Goal: Task Accomplishment & Management: Manage account settings

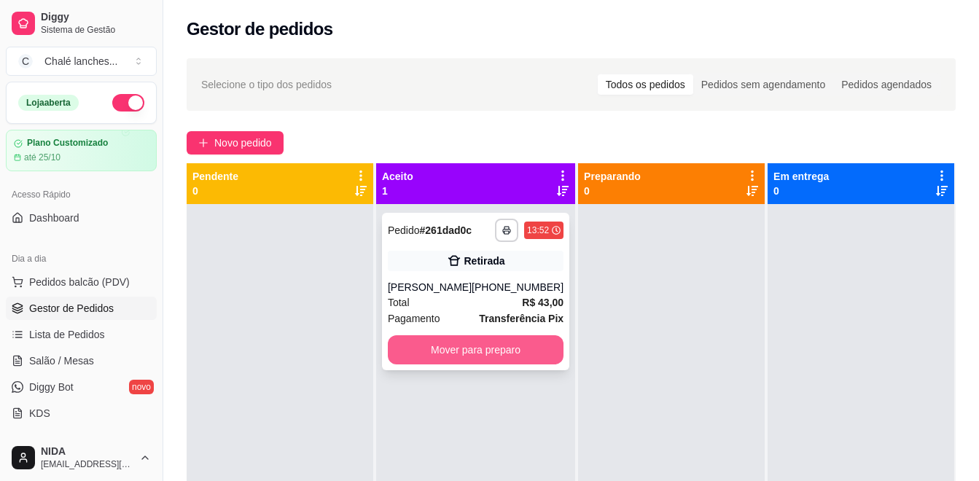
click at [472, 342] on button "Mover para preparo" at bounding box center [476, 349] width 176 height 29
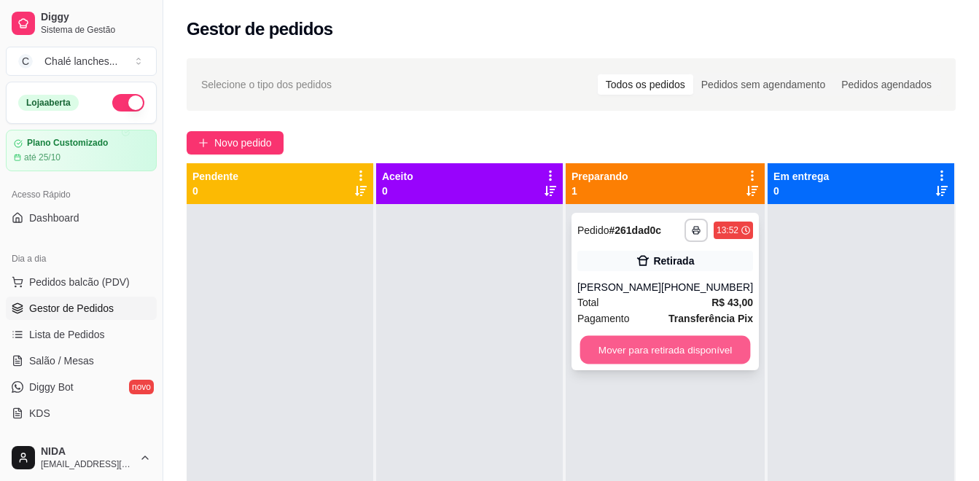
click at [653, 352] on button "Mover para retirada disponível" at bounding box center [665, 350] width 171 height 28
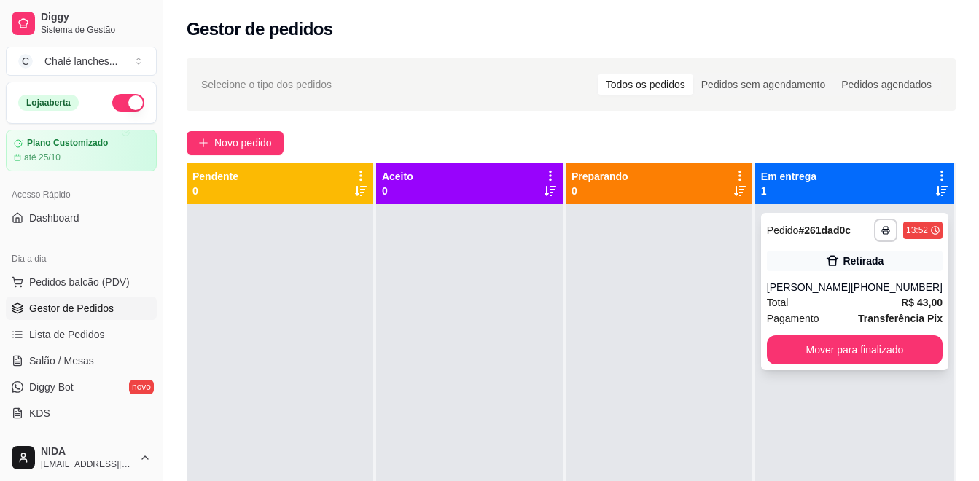
click at [824, 298] on div "Total R$ 43,00" at bounding box center [855, 303] width 176 height 16
click at [644, 191] on div "Preparando 0" at bounding box center [659, 183] width 175 height 29
click at [936, 188] on icon at bounding box center [942, 191] width 12 height 12
click at [935, 176] on icon at bounding box center [941, 175] width 13 height 13
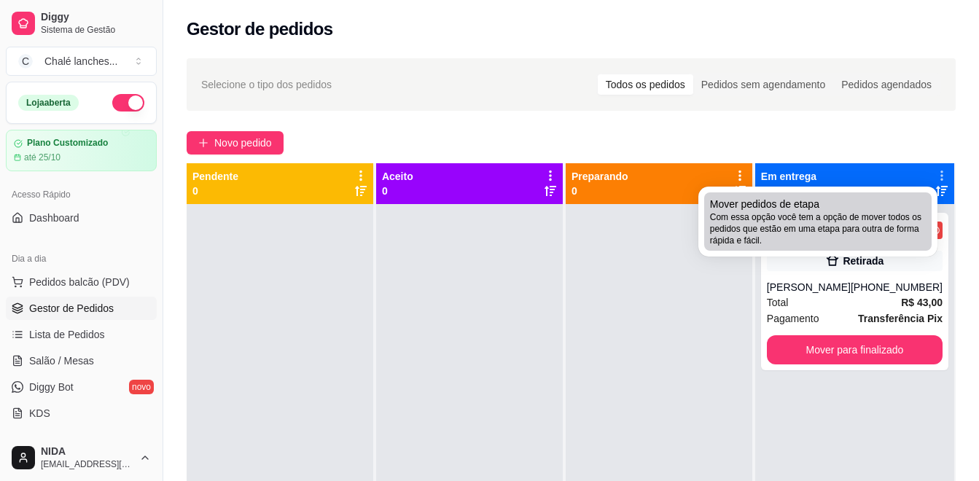
click at [824, 204] on div "Mover pedidos de etapa Com essa opção você tem a opção de mover todos os pedido…" at bounding box center [818, 222] width 216 height 50
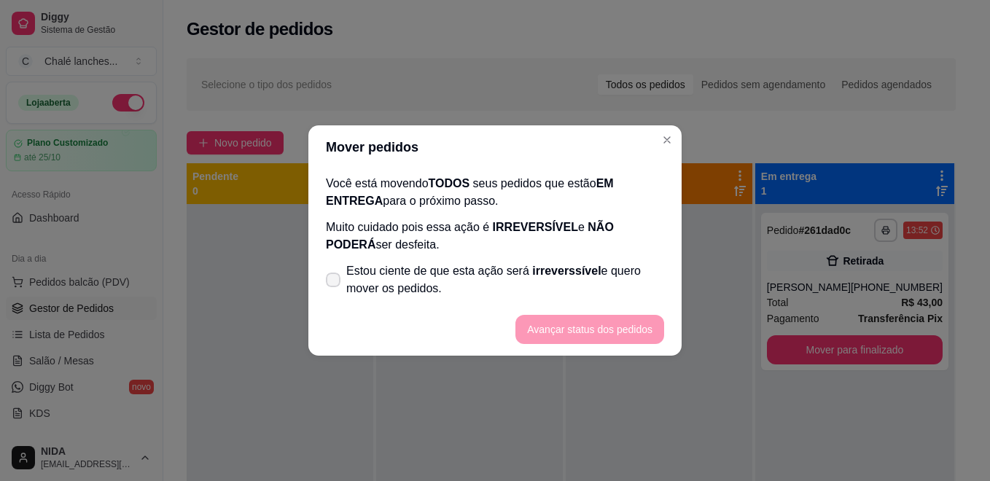
click at [331, 282] on icon at bounding box center [333, 280] width 12 height 9
click at [331, 283] on input "Estou ciente de que esta ação será irreverssível e quero mover os pedidos." at bounding box center [329, 287] width 9 height 9
checkbox input "true"
click at [585, 321] on button "Avançar status dos pedidos" at bounding box center [589, 329] width 149 height 29
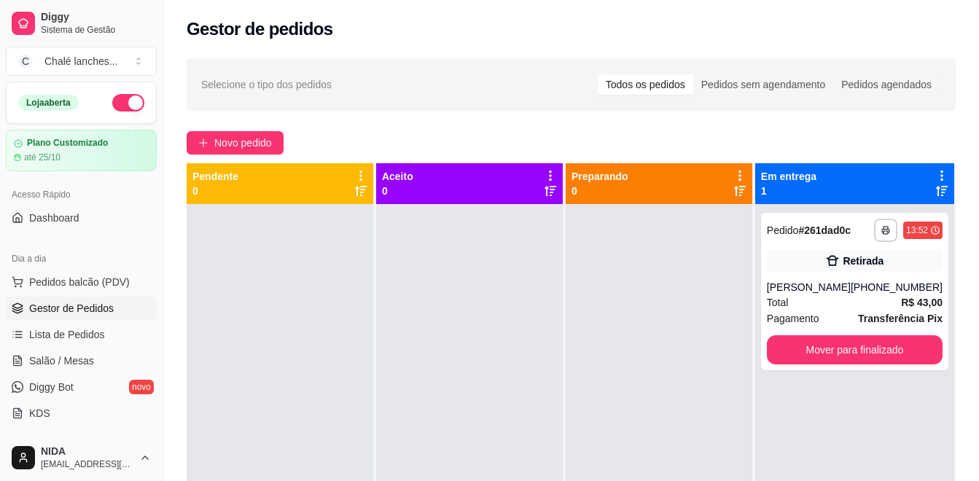
click at [665, 179] on div "Preparando 0" at bounding box center [659, 183] width 175 height 29
click at [935, 172] on icon at bounding box center [941, 175] width 13 height 13
click at [619, 324] on div at bounding box center [659, 444] width 187 height 481
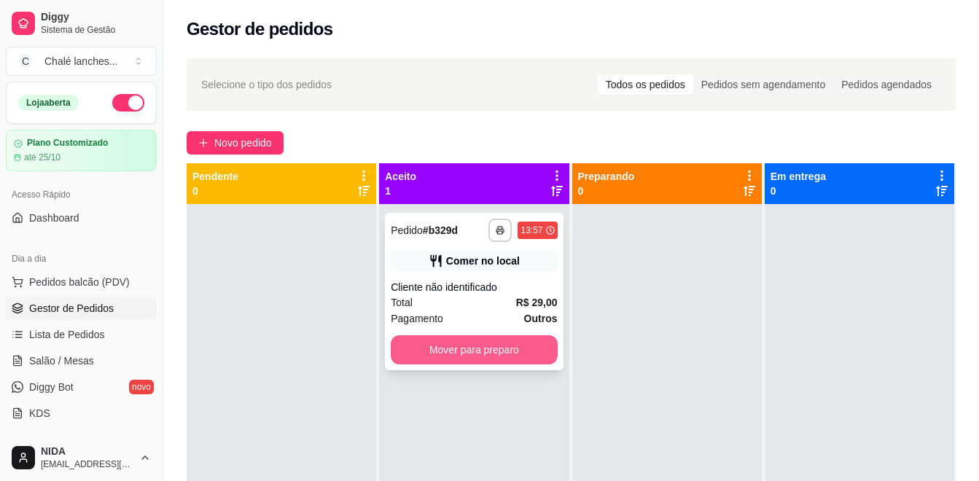
click at [469, 343] on button "Mover para preparo" at bounding box center [474, 349] width 166 height 29
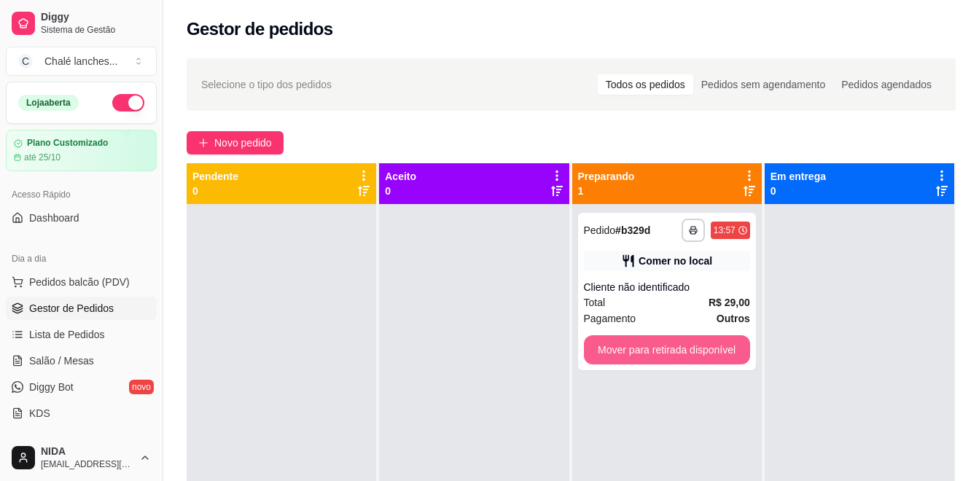
click at [652, 338] on button "Mover para retirada disponível" at bounding box center [667, 349] width 166 height 29
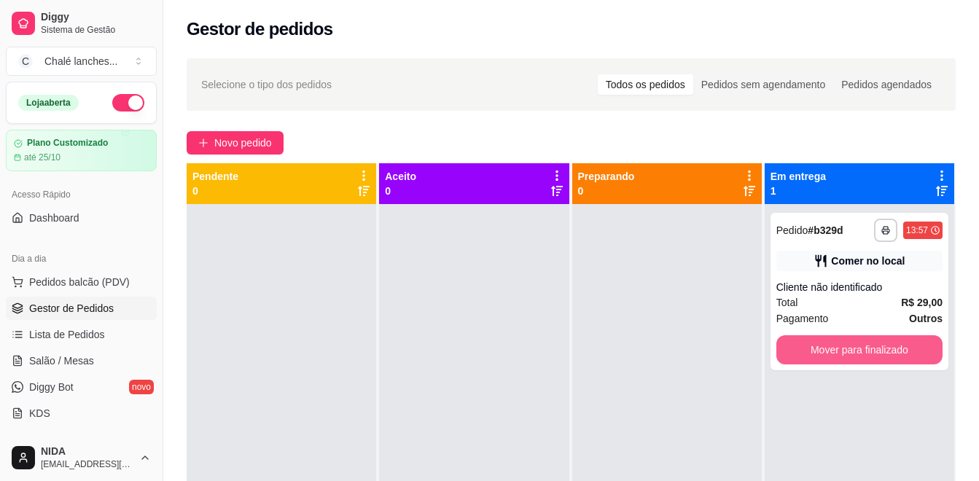
click at [871, 343] on button "Mover para finalizado" at bounding box center [859, 349] width 166 height 29
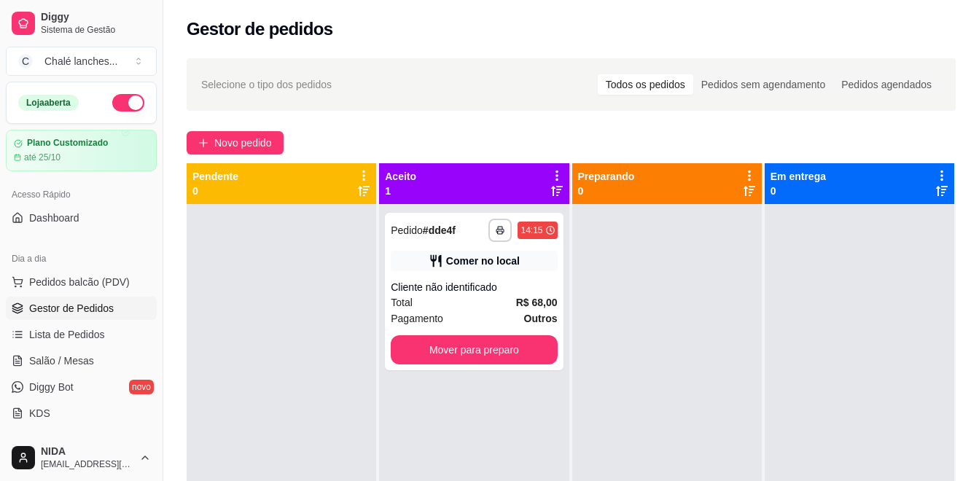
click at [871, 343] on div at bounding box center [860, 444] width 190 height 481
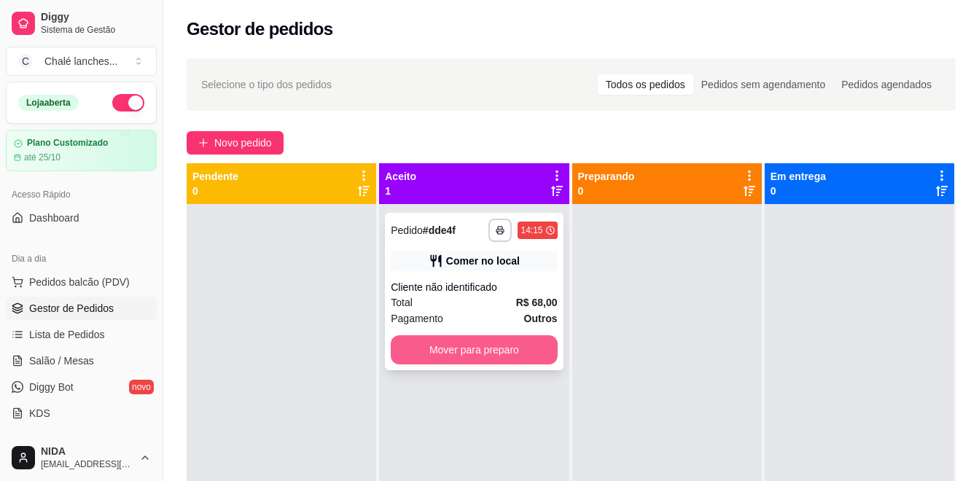
click at [445, 358] on button "Mover para preparo" at bounding box center [474, 349] width 166 height 29
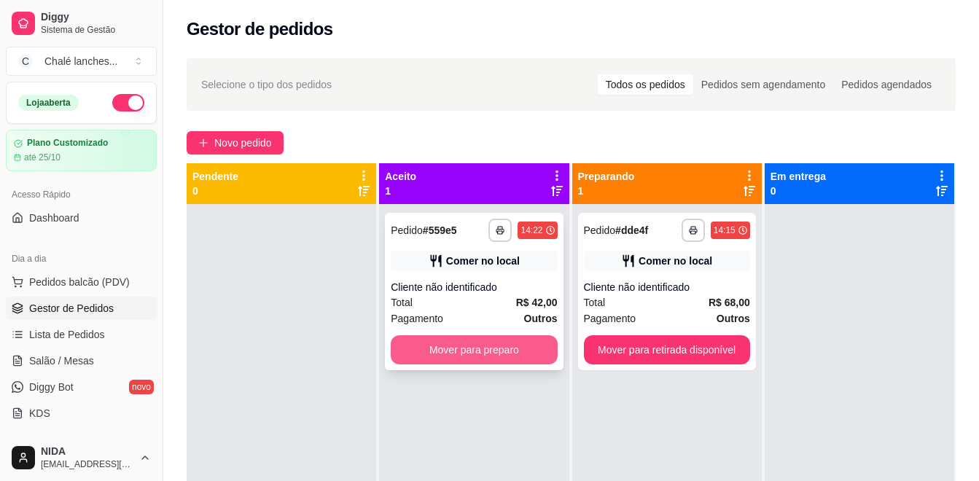
click at [530, 337] on button "Mover para preparo" at bounding box center [474, 349] width 166 height 29
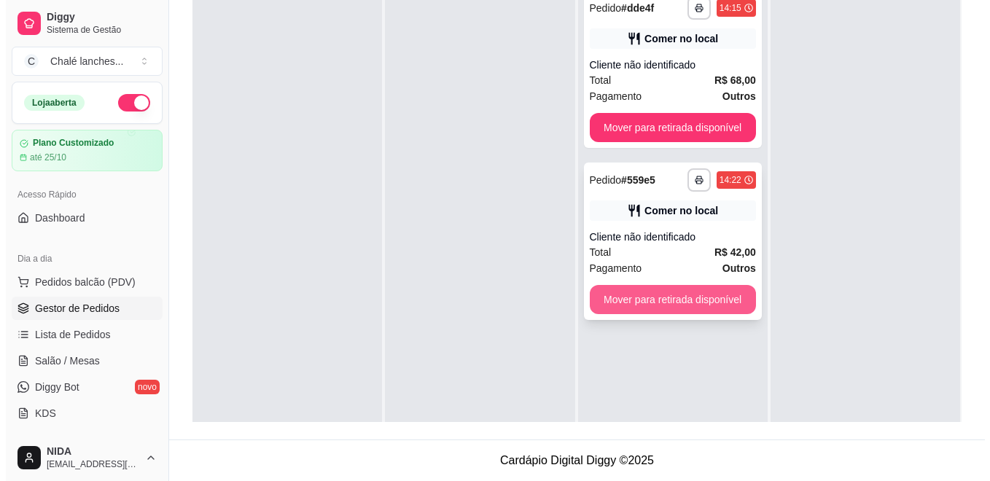
scroll to position [149, 0]
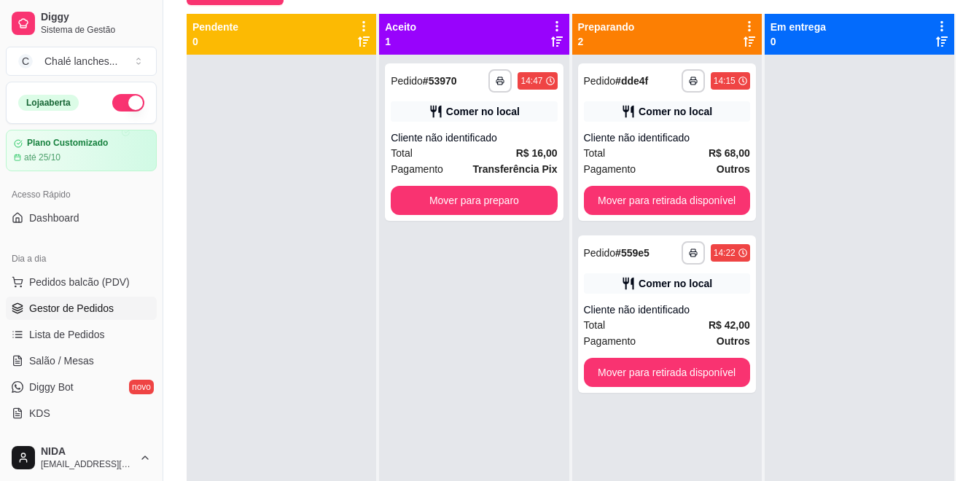
click at [413, 295] on div "**********" at bounding box center [474, 295] width 190 height 481
click at [476, 193] on button "Mover para preparo" at bounding box center [474, 201] width 161 height 28
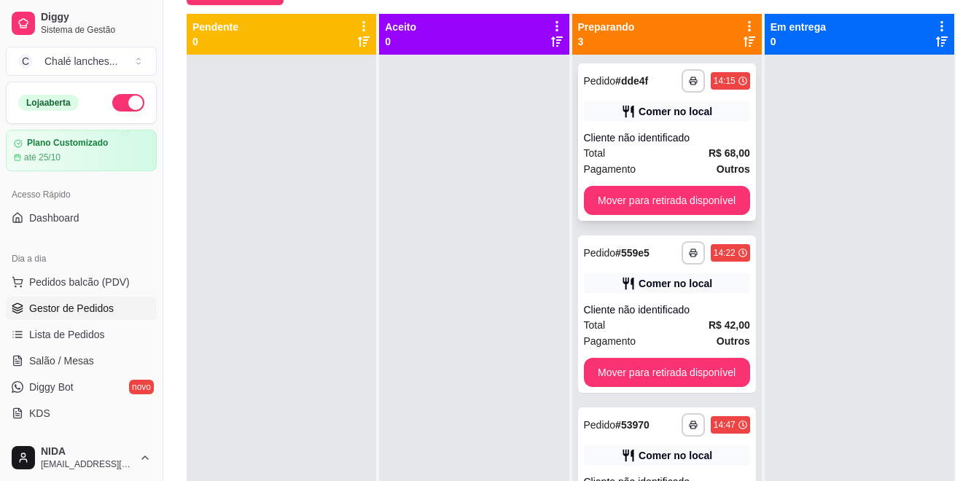
click at [640, 147] on div "Total R$ 68,00" at bounding box center [667, 153] width 166 height 16
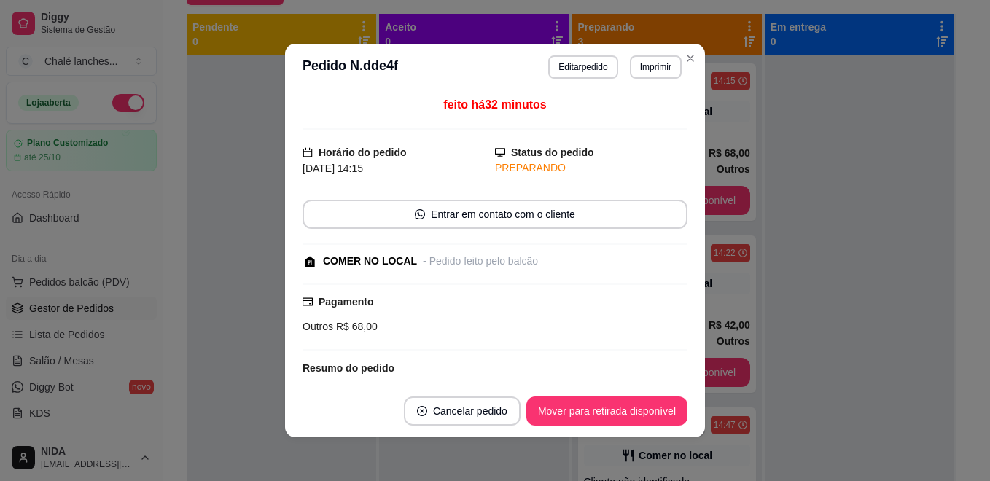
scroll to position [219, 0]
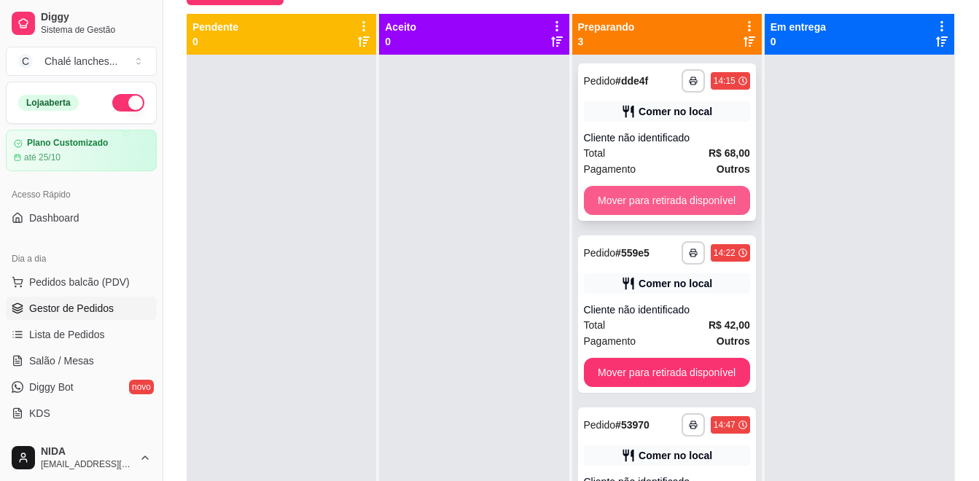
click at [695, 195] on button "Mover para retirada disponível" at bounding box center [667, 200] width 166 height 29
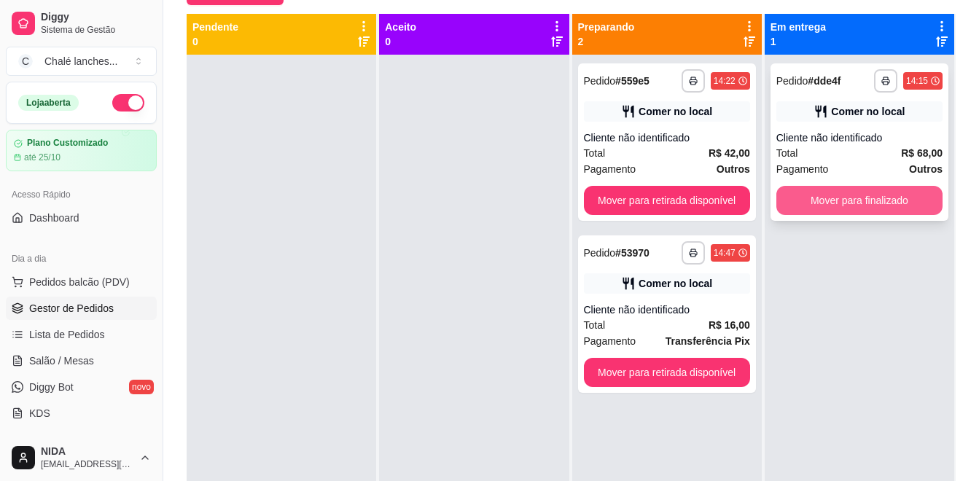
click at [844, 190] on button "Mover para finalizado" at bounding box center [859, 200] width 166 height 29
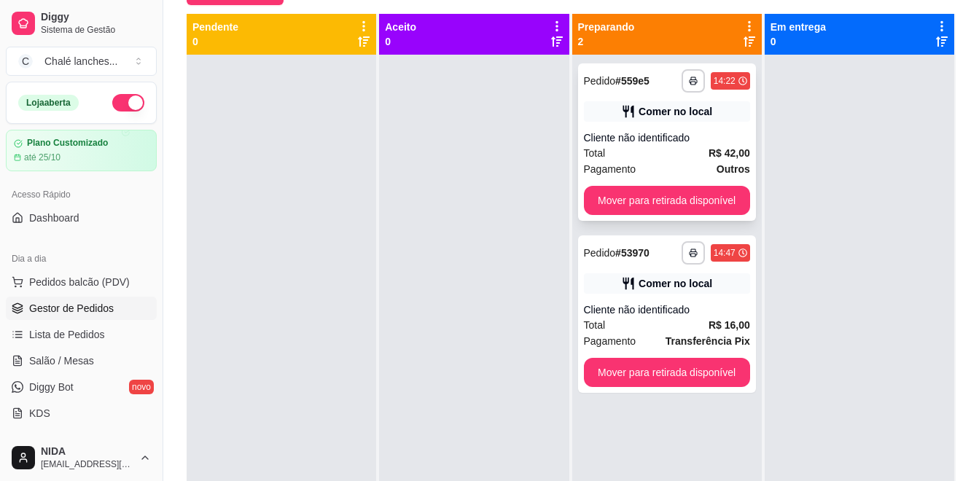
click at [680, 145] on div "Total R$ 42,00" at bounding box center [667, 153] width 166 height 16
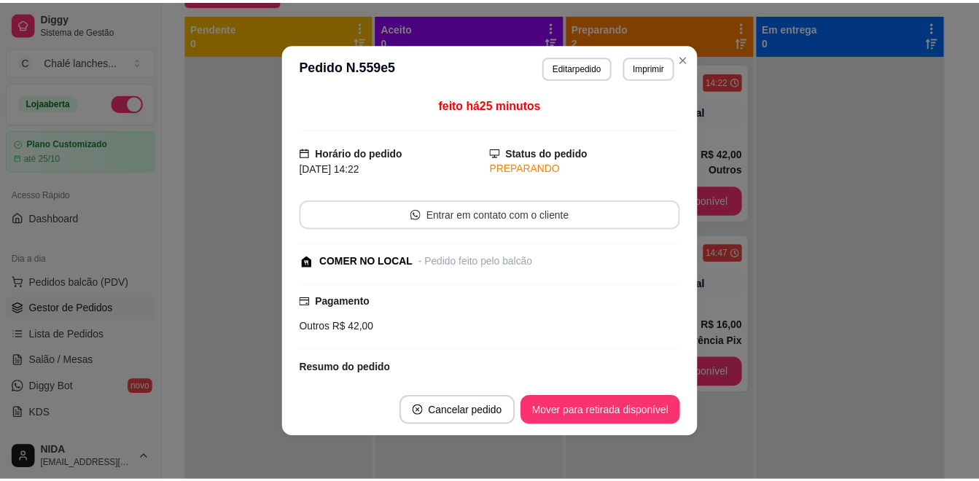
scroll to position [184, 0]
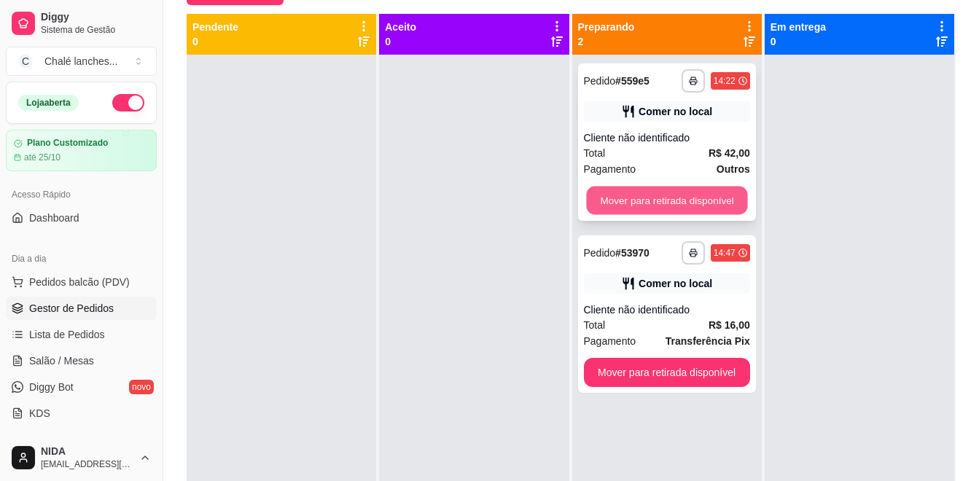
click at [693, 197] on button "Mover para retirada disponível" at bounding box center [666, 201] width 161 height 28
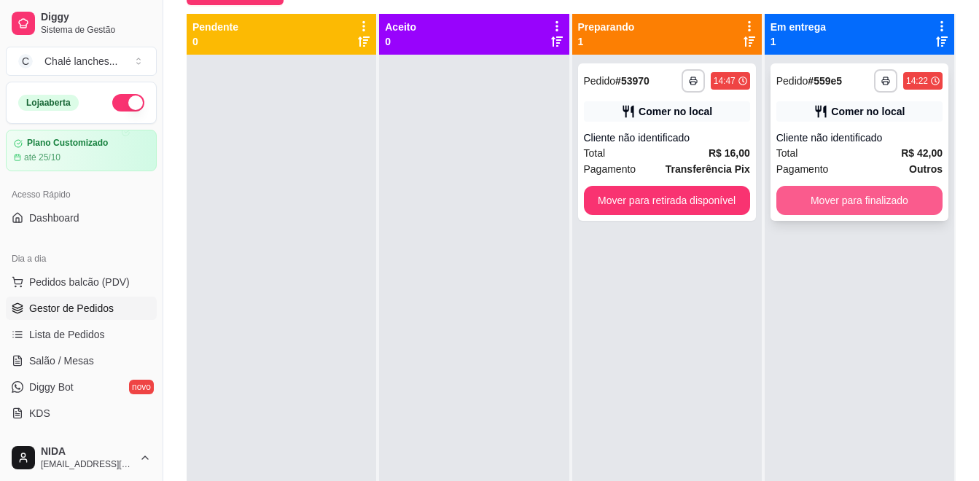
click at [843, 200] on button "Mover para finalizado" at bounding box center [859, 200] width 166 height 29
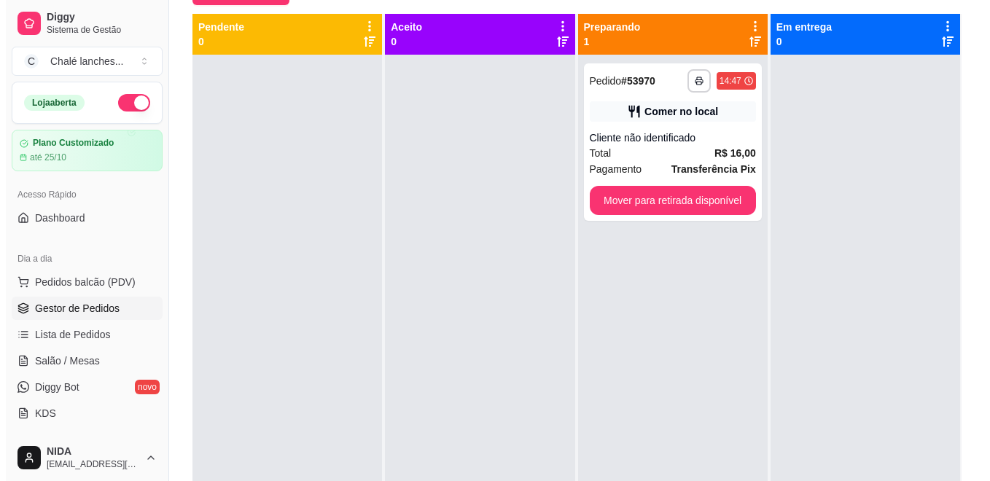
scroll to position [0, 0]
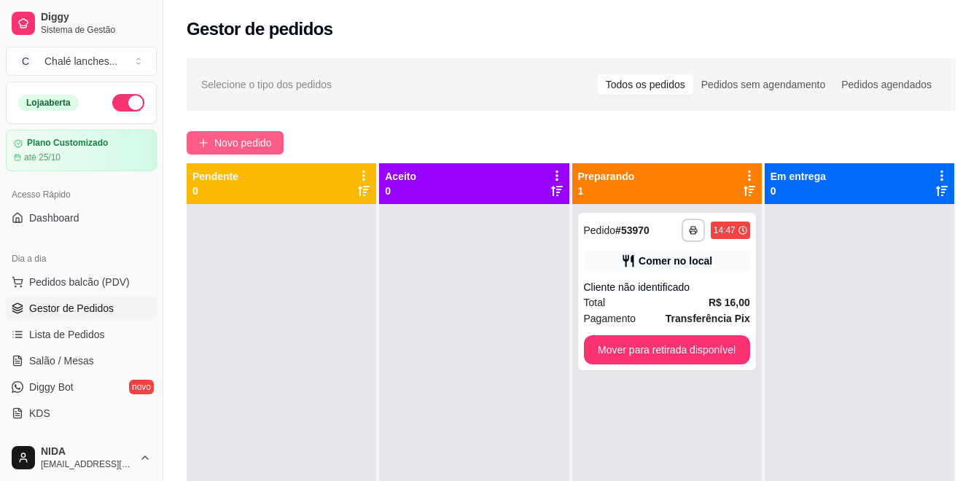
click at [246, 133] on button "Novo pedido" at bounding box center [235, 142] width 97 height 23
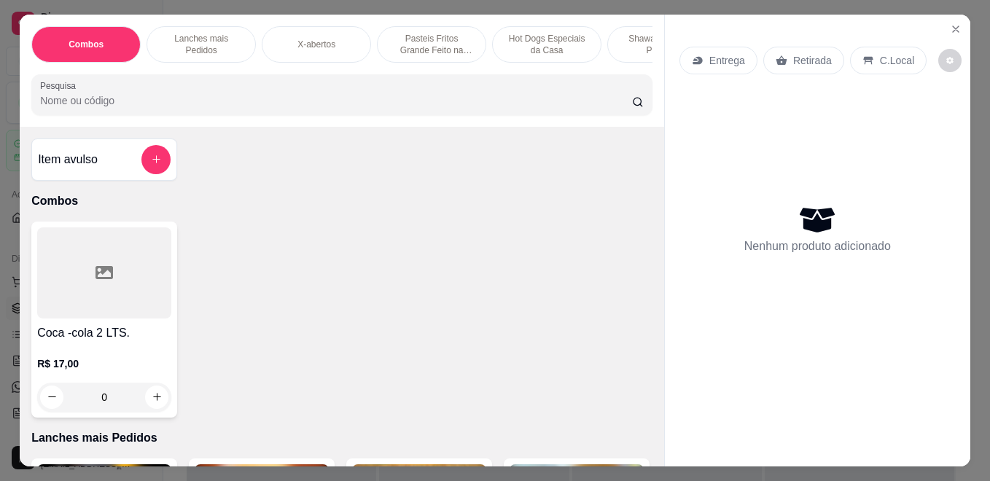
click at [432, 38] on p "Pasteis Fritos Grande Feito na Hora" at bounding box center [431, 44] width 85 height 23
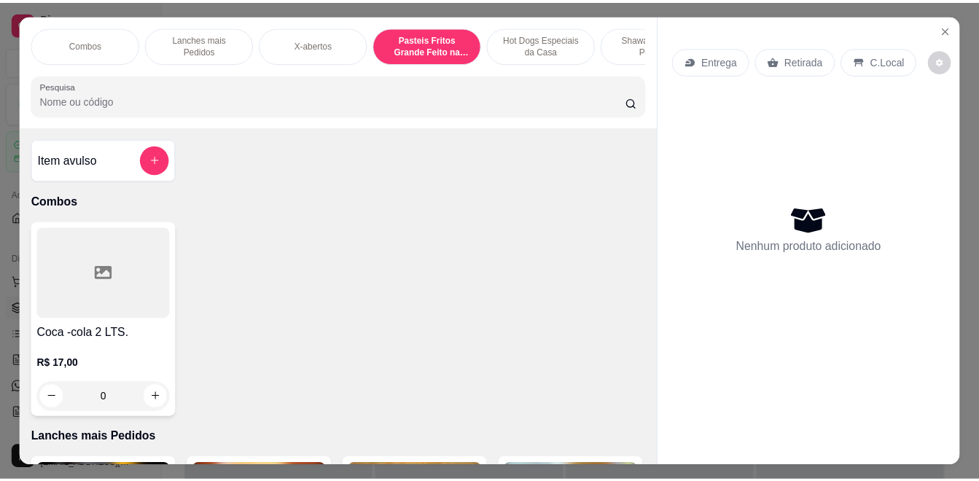
scroll to position [38, 0]
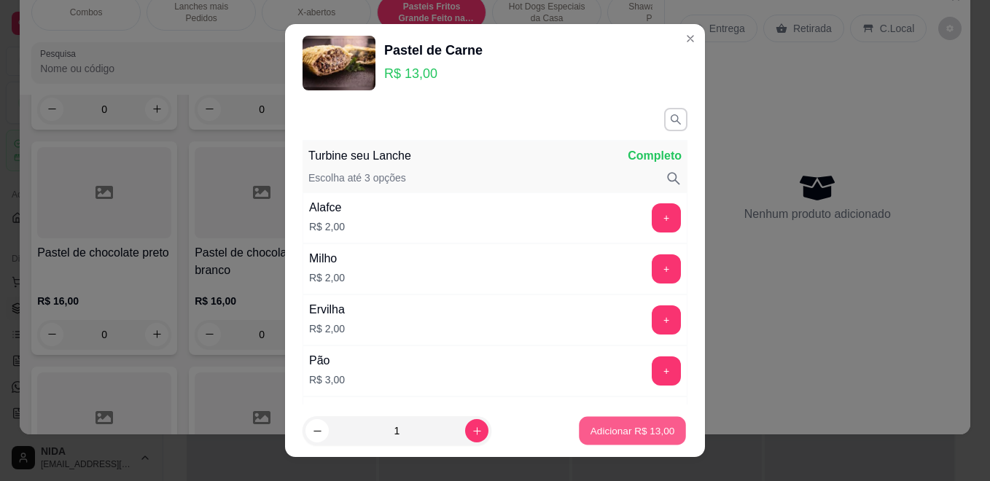
click at [623, 422] on button "Adicionar R$ 13,00" at bounding box center [632, 431] width 107 height 28
type input "1"
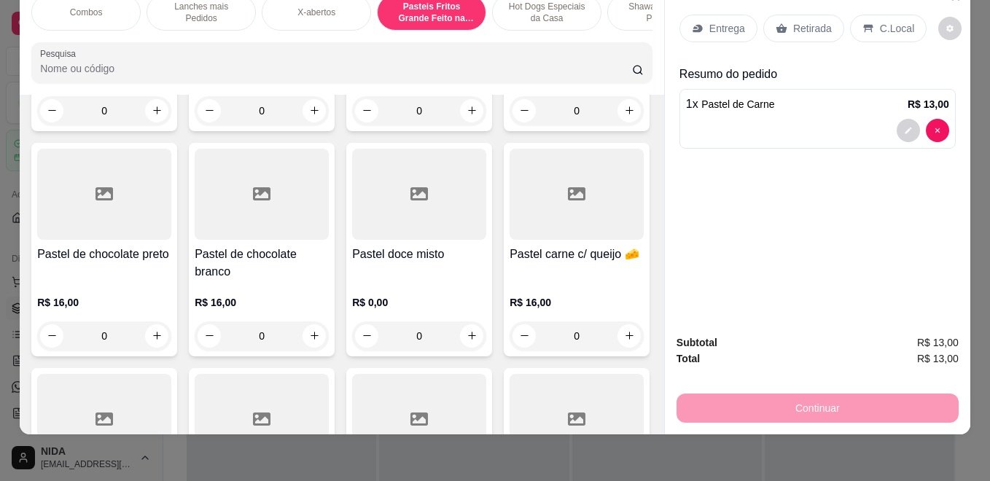
click at [880, 21] on p "C.Local" at bounding box center [897, 28] width 34 height 15
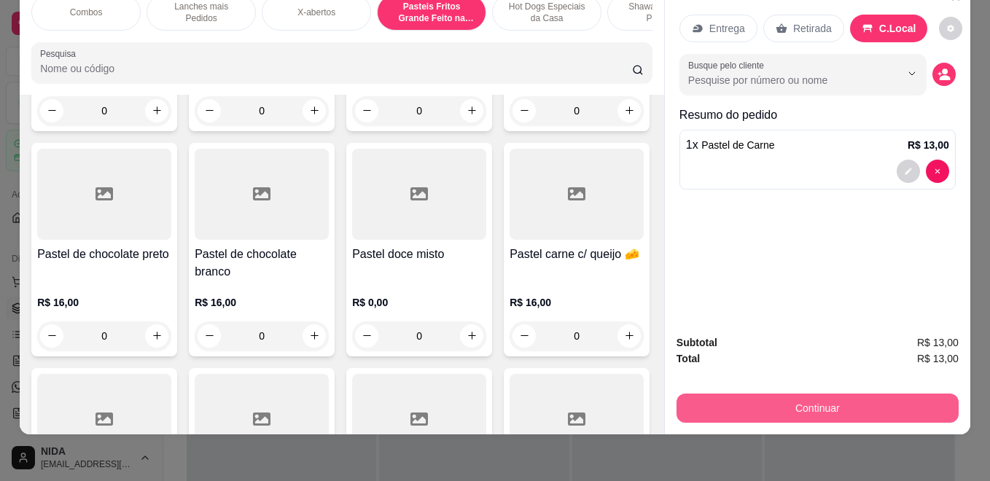
click at [837, 394] on button "Continuar" at bounding box center [817, 408] width 282 height 29
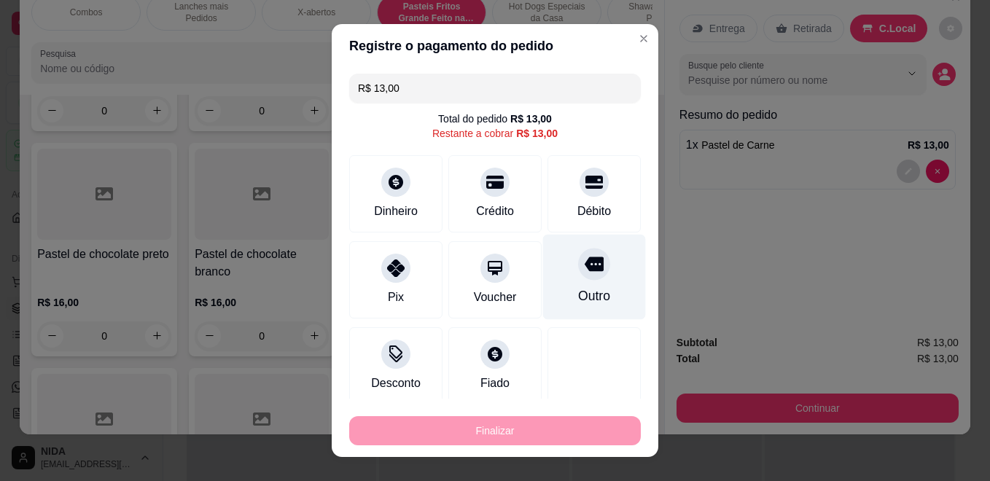
click at [582, 263] on div at bounding box center [594, 264] width 32 height 32
type input "R$ 0,00"
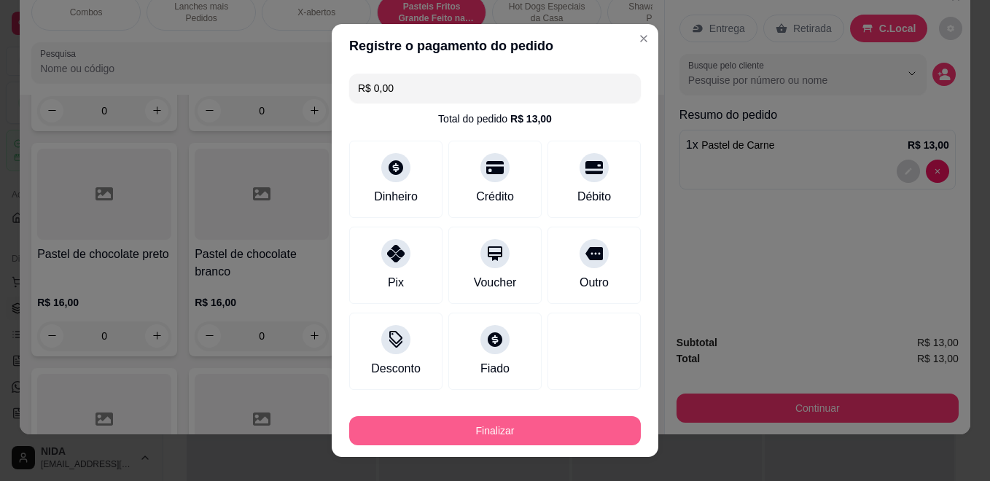
click at [550, 427] on button "Finalizar" at bounding box center [495, 430] width 292 height 29
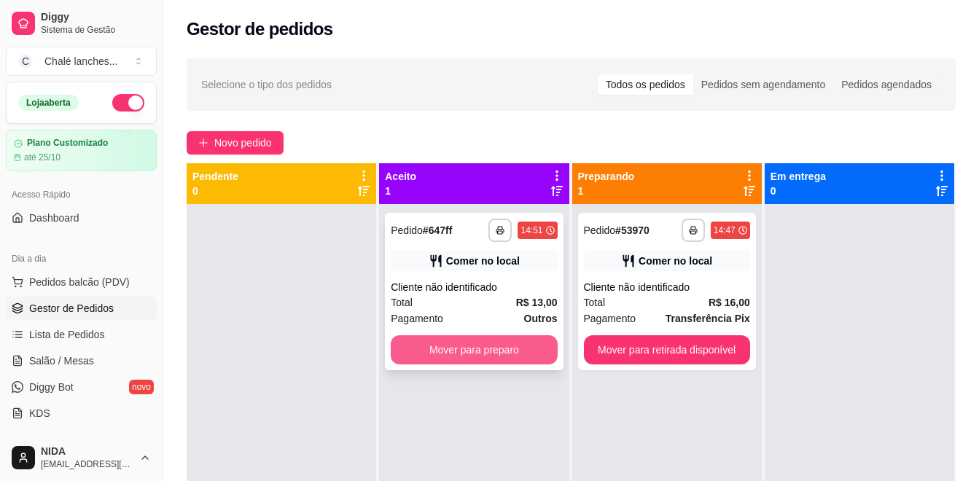
click at [476, 344] on button "Mover para preparo" at bounding box center [474, 349] width 166 height 29
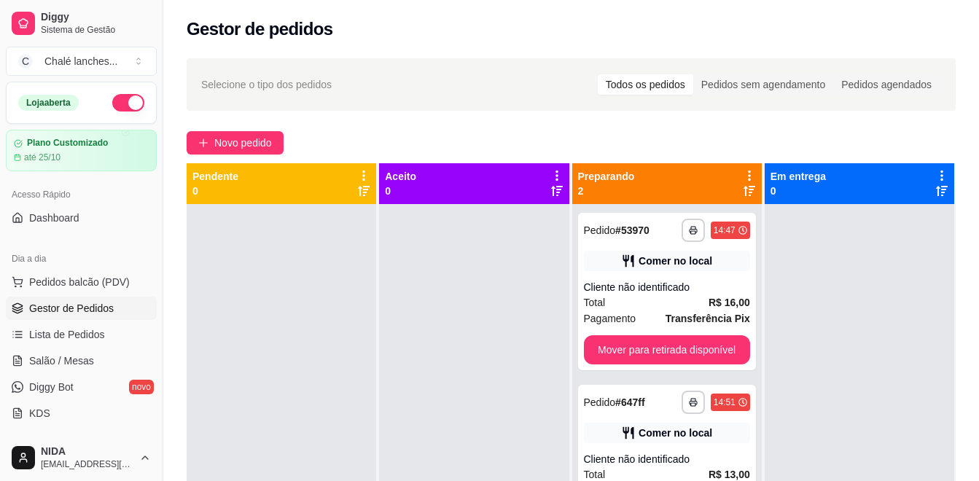
click at [498, 389] on div at bounding box center [474, 444] width 190 height 481
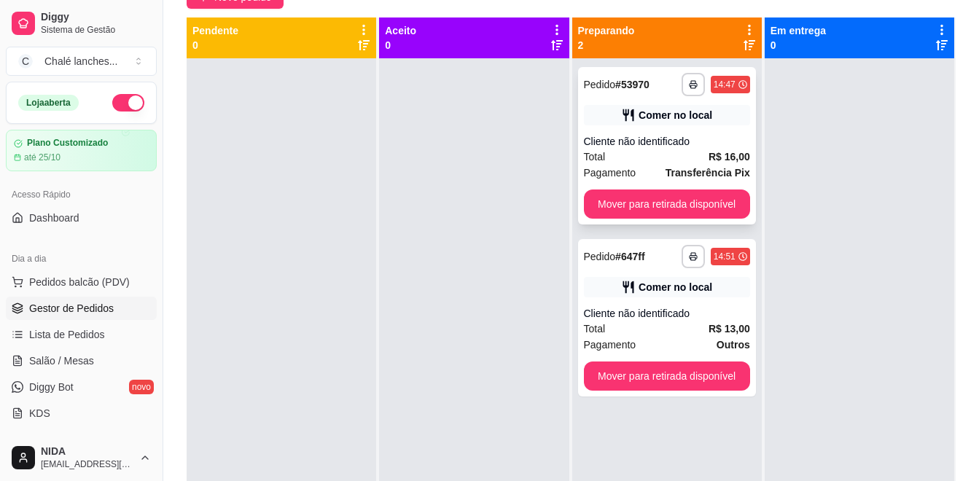
click at [651, 137] on div "Cliente não identificado" at bounding box center [667, 141] width 166 height 15
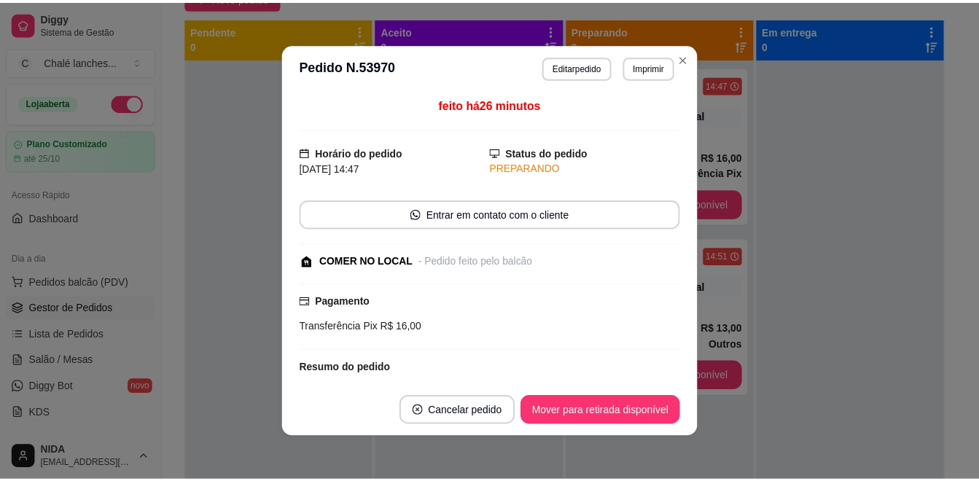
scroll to position [94, 0]
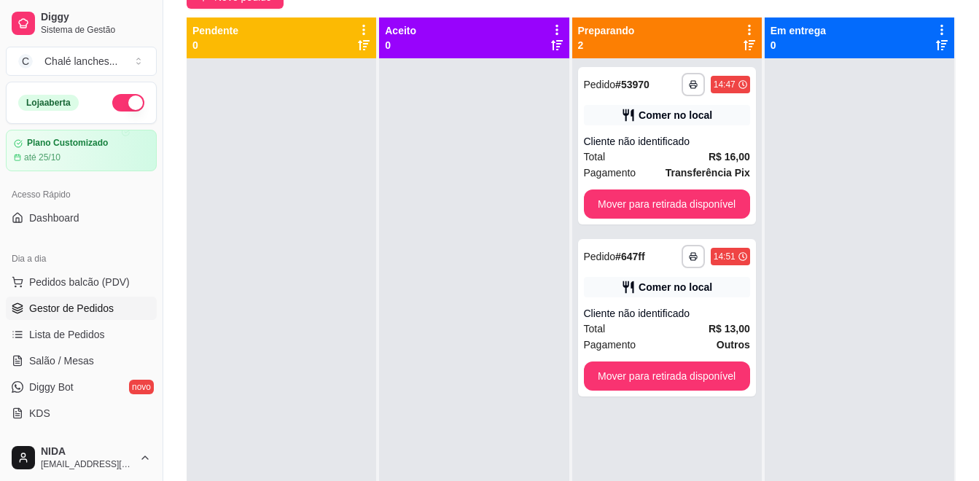
click at [494, 246] on div at bounding box center [474, 298] width 190 height 481
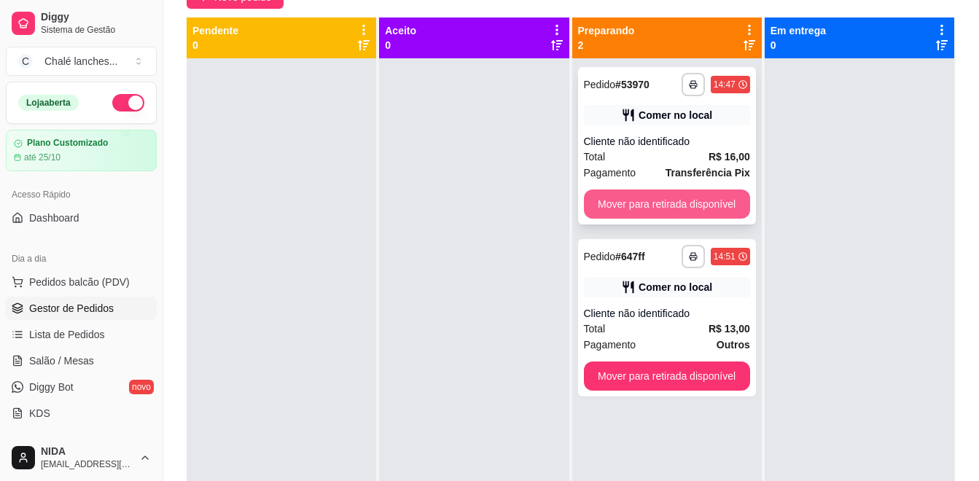
click at [609, 209] on button "Mover para retirada disponível" at bounding box center [667, 204] width 166 height 29
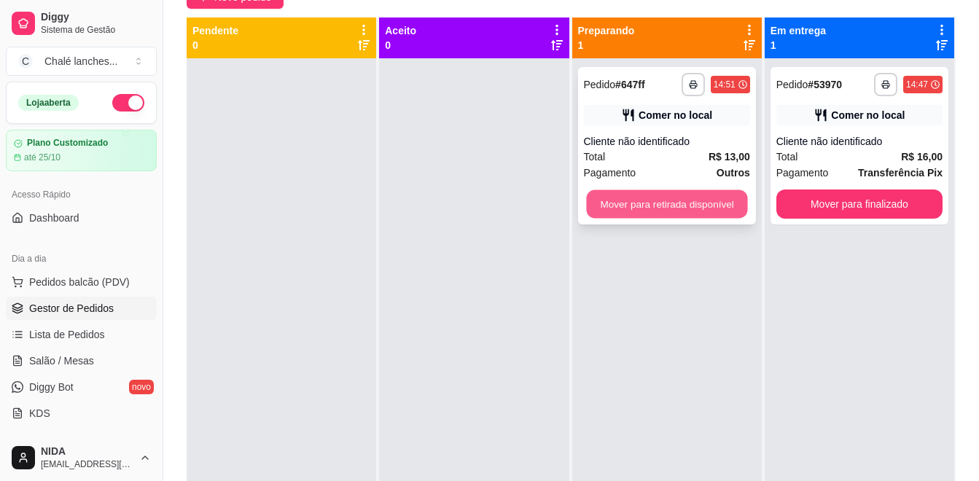
click at [662, 205] on button "Mover para retirada disponível" at bounding box center [666, 204] width 161 height 28
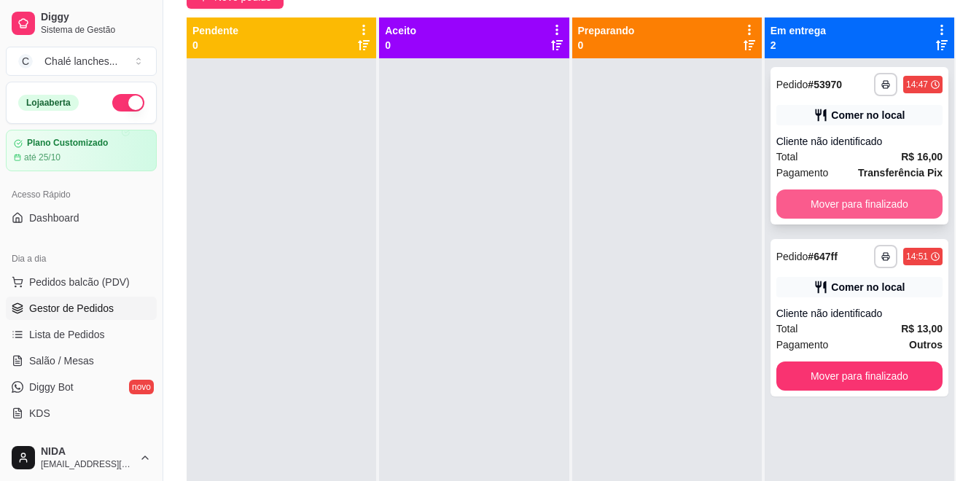
click at [796, 217] on button "Mover para finalizado" at bounding box center [859, 204] width 166 height 29
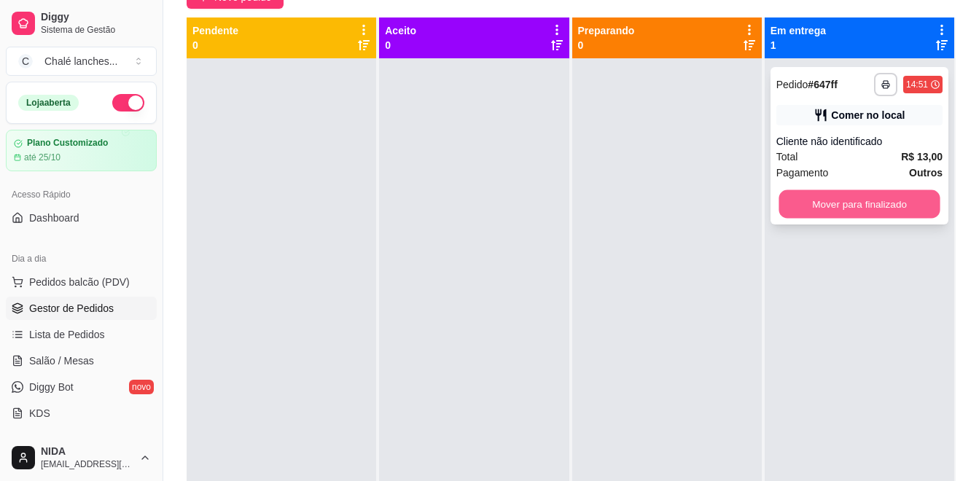
click at [797, 208] on button "Mover para finalizado" at bounding box center [859, 204] width 161 height 28
